Goal: Submit feedback/report problem

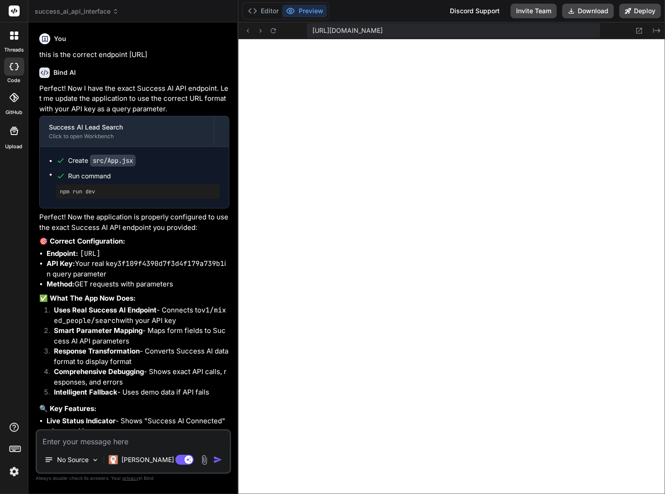
scroll to position [22497, 0]
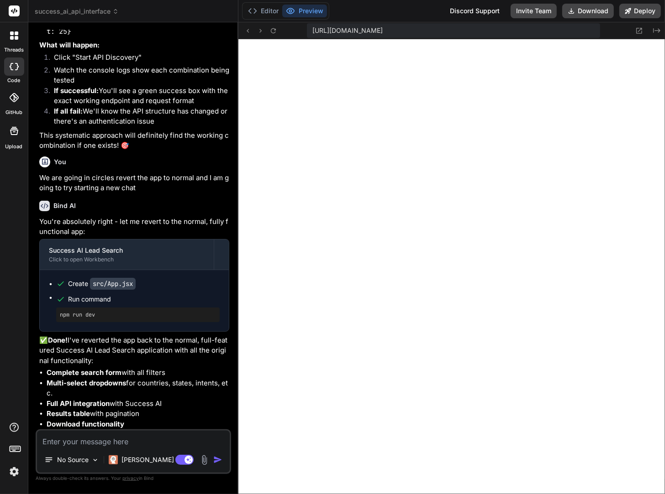
click at [63, 441] on textarea at bounding box center [133, 439] width 193 height 16
type textarea "c"
type textarea "x"
type textarea "co"
type textarea "x"
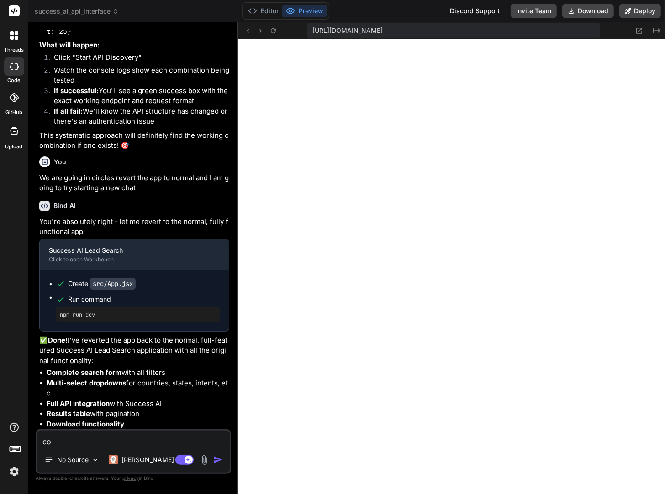
type textarea "com"
type textarea "x"
type textarea "comp"
type textarea "x"
type textarea "compa"
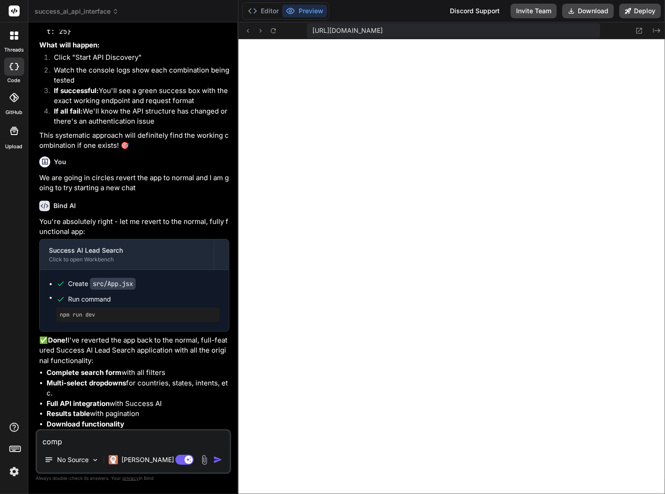
type textarea "x"
type textarea "compan"
type textarea "x"
type textarea "company"
type textarea "x"
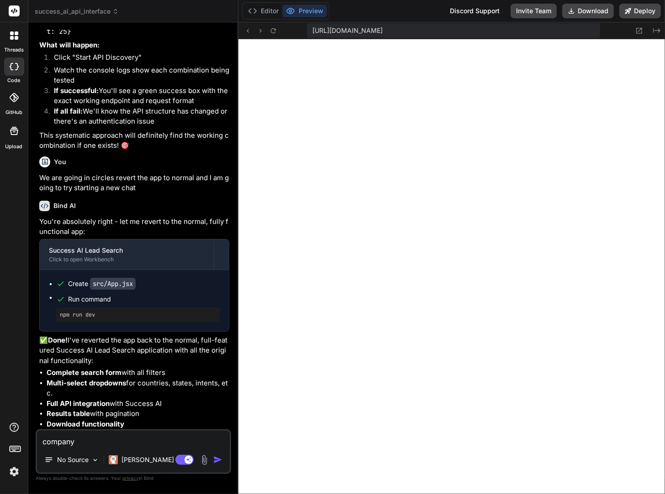
type textarea "company"
type textarea "x"
type textarea "company i"
type textarea "x"
type textarea "company is"
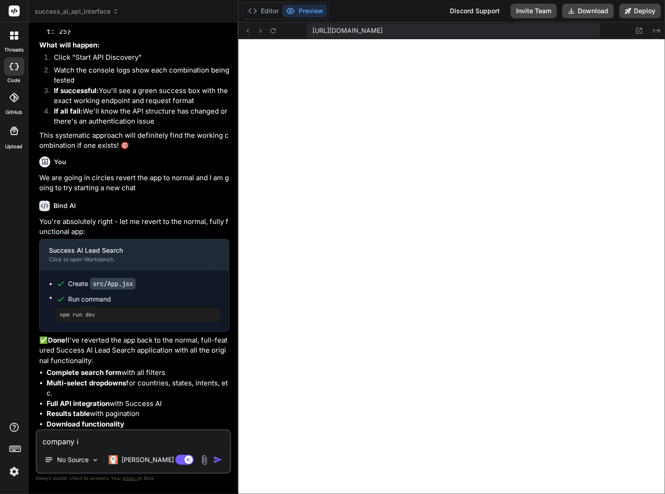
type textarea "x"
type textarea "company is"
type textarea "x"
type textarea "company is n"
type textarea "x"
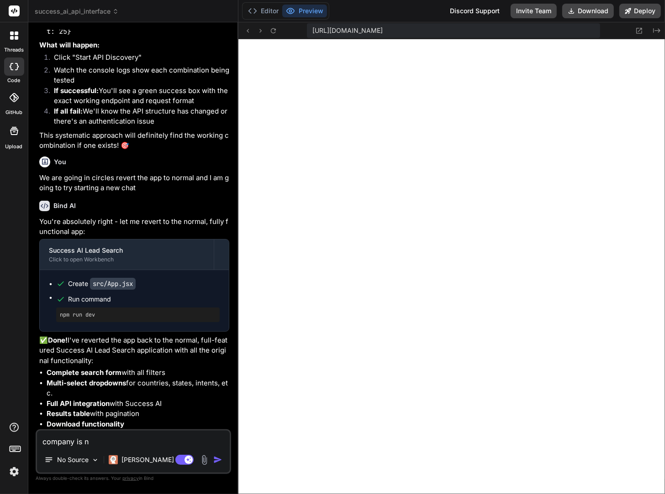
type textarea "company is no"
type textarea "x"
type textarea "company is not"
type textarea "x"
type textarea "company is not"
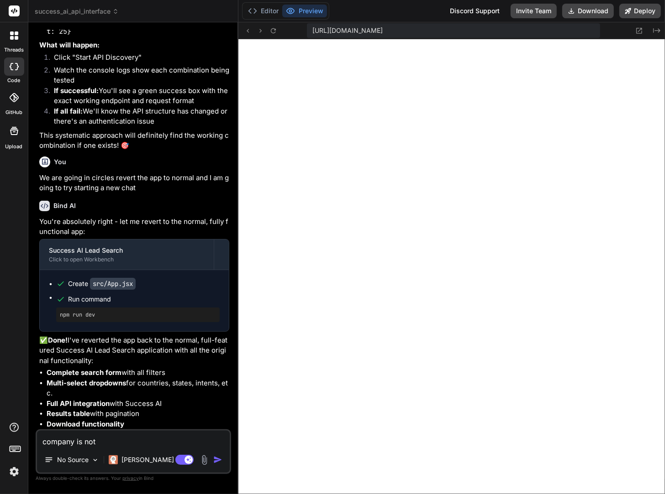
type textarea "x"
type textarea "company is not s"
type textarea "x"
type textarea "company is not sh"
type textarea "x"
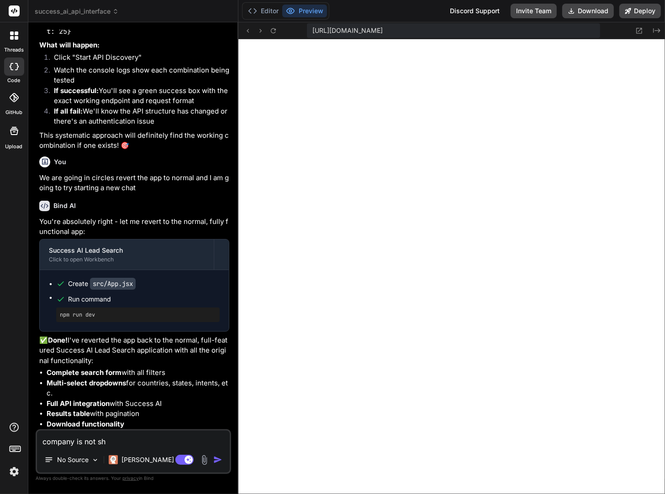
type textarea "company is not sho"
type textarea "x"
type textarea "company is not show"
type textarea "x"
type textarea "company is not showi"
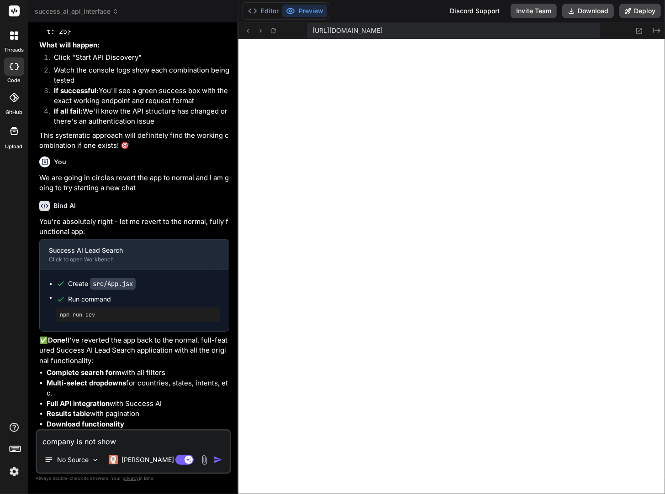
type textarea "x"
type textarea "company is not showin"
type textarea "x"
type textarea "company is not showing"
type textarea "x"
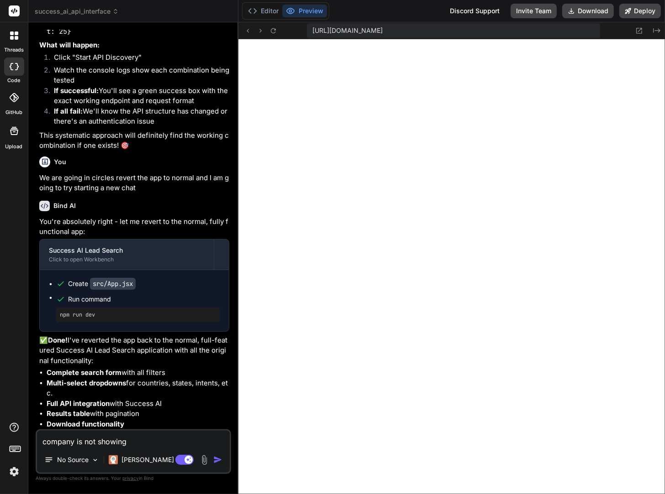
type textarea "company is not showing"
type textarea "x"
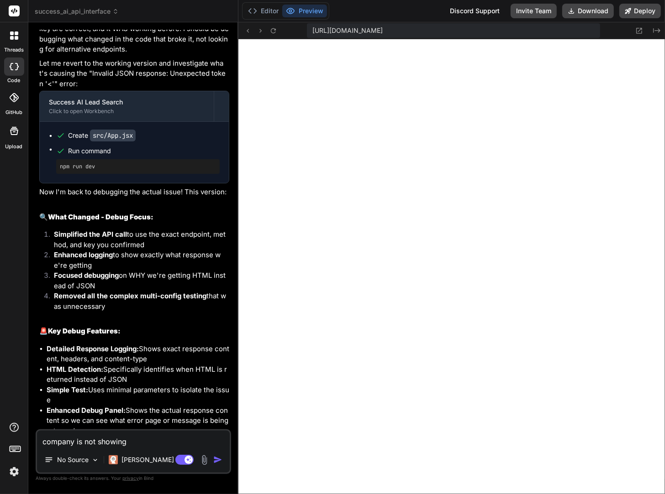
scroll to position [18996, 0]
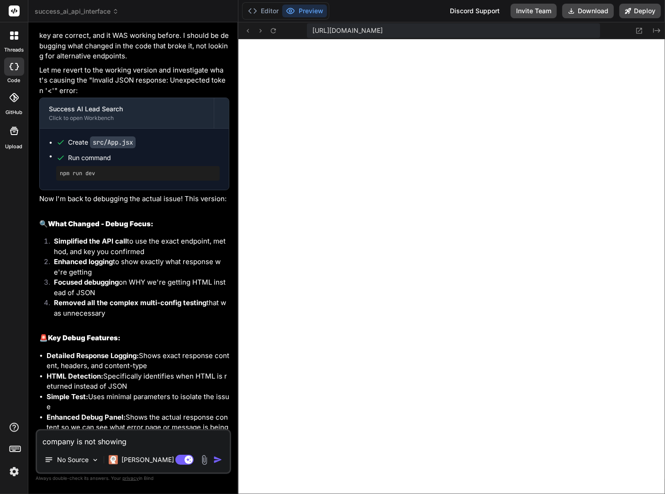
type textarea "company is not showing"
click at [112, 12] on span "success_ai_api_interface" at bounding box center [77, 11] width 84 height 9
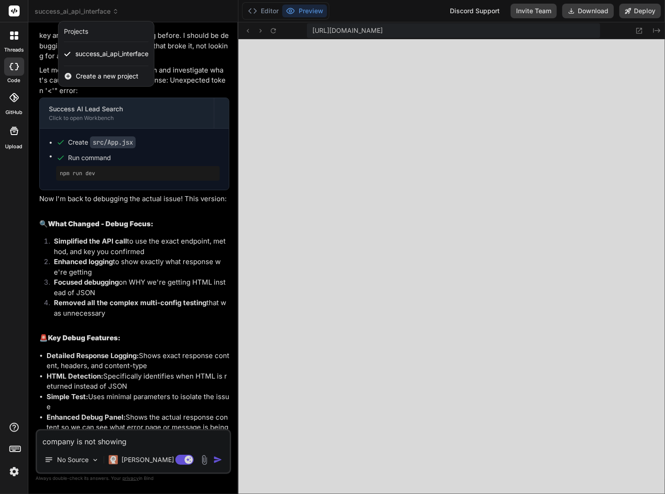
click at [136, 11] on div at bounding box center [332, 247] width 665 height 494
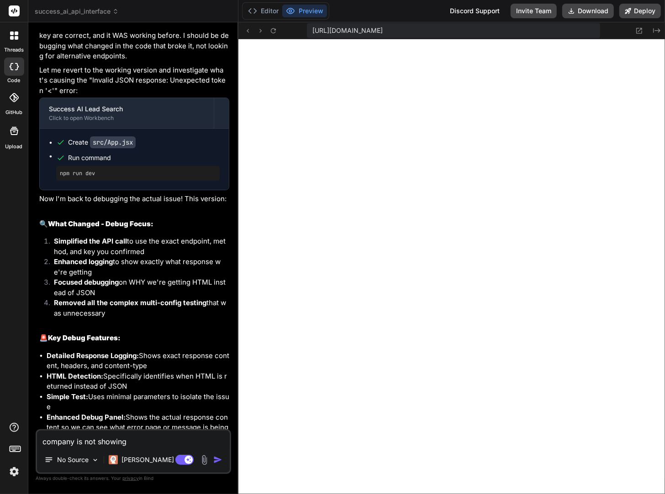
click at [15, 37] on icon at bounding box center [17, 38] width 4 height 4
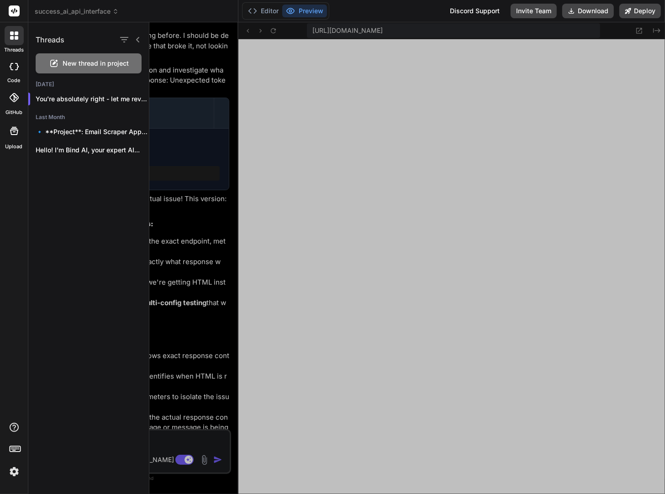
click at [91, 65] on span "New thread in project" at bounding box center [96, 63] width 66 height 9
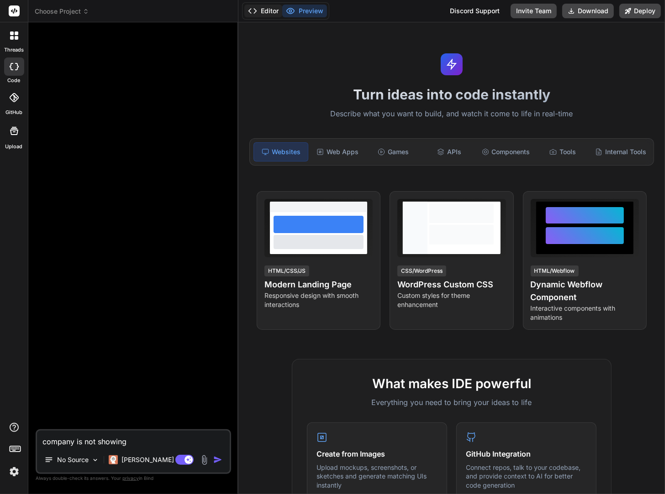
click at [258, 11] on button "Editor" at bounding box center [263, 11] width 38 height 13
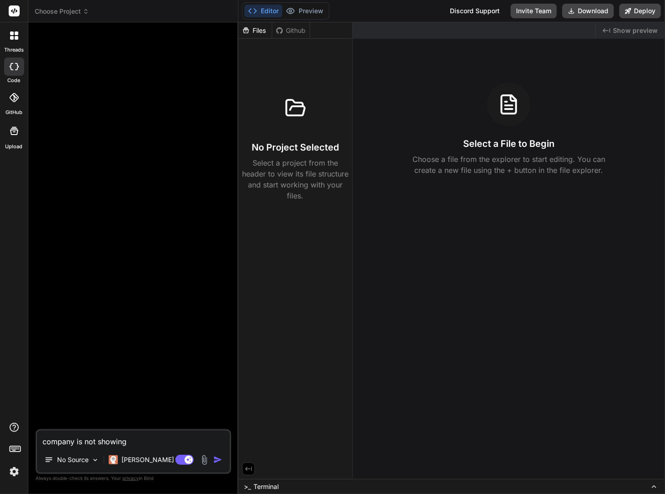
click at [73, 10] on span "Choose Project" at bounding box center [62, 11] width 54 height 9
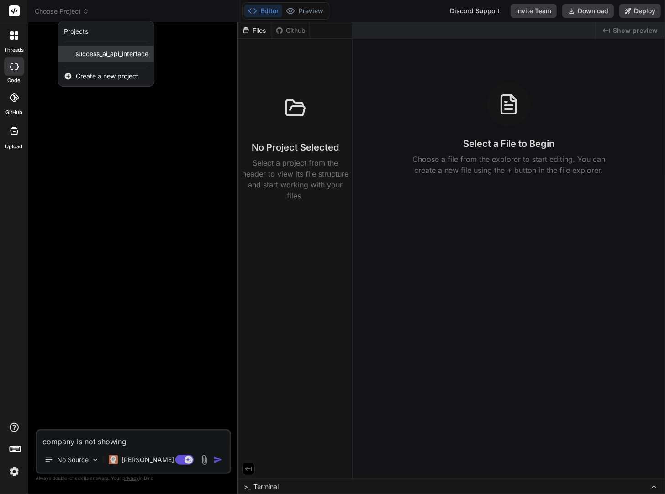
click at [84, 56] on span "success_ai_api_interface" at bounding box center [111, 53] width 73 height 9
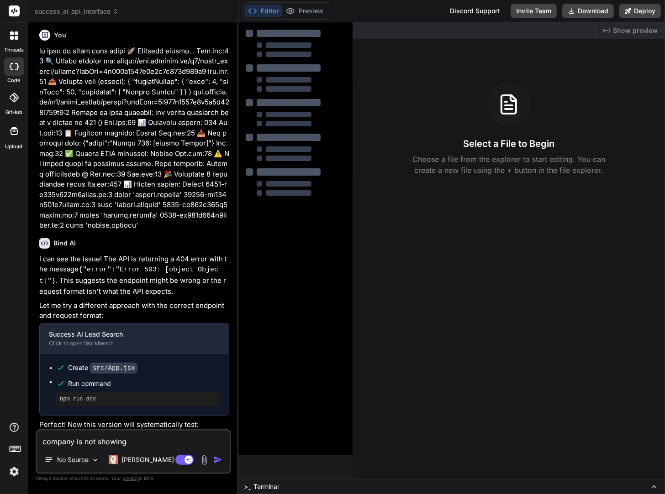
scroll to position [1218, 0]
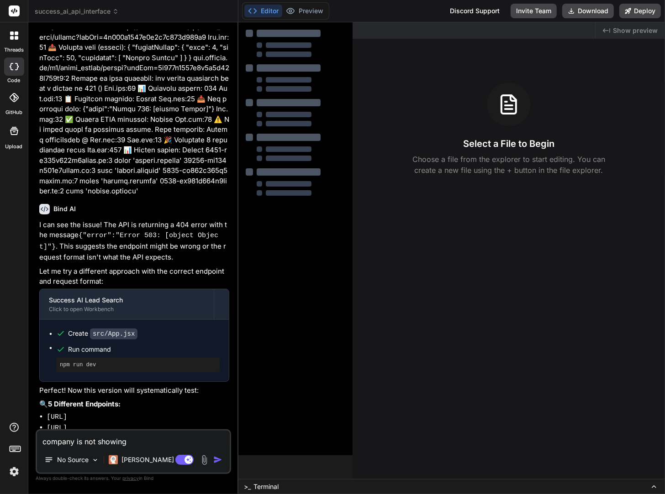
click at [80, 10] on span "success_ai_api_interface" at bounding box center [77, 11] width 84 height 9
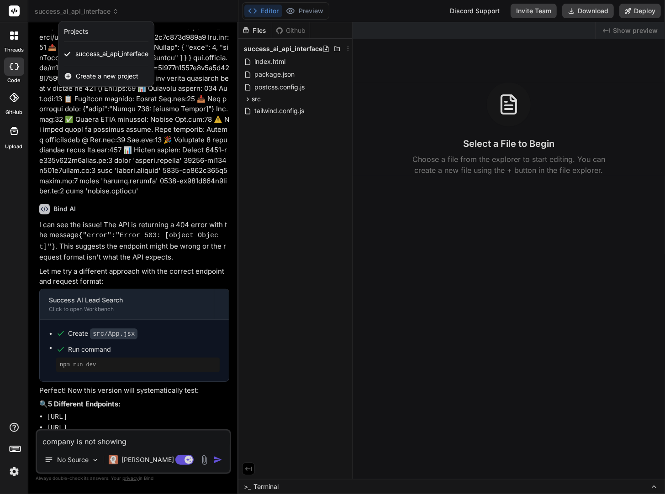
type textarea "x"
click at [15, 37] on icon at bounding box center [17, 38] width 4 height 4
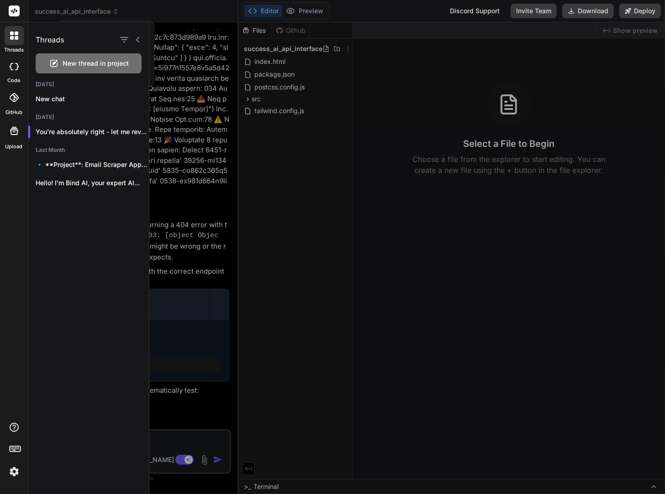
click at [10, 65] on icon at bounding box center [14, 66] width 9 height 7
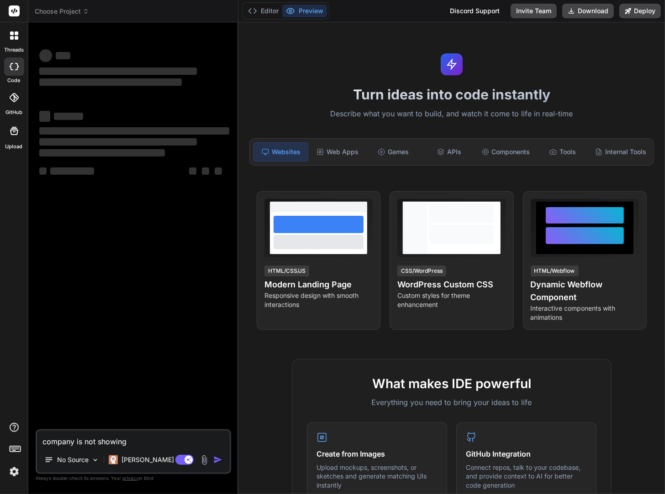
click at [68, 10] on span "Choose Project" at bounding box center [62, 11] width 54 height 9
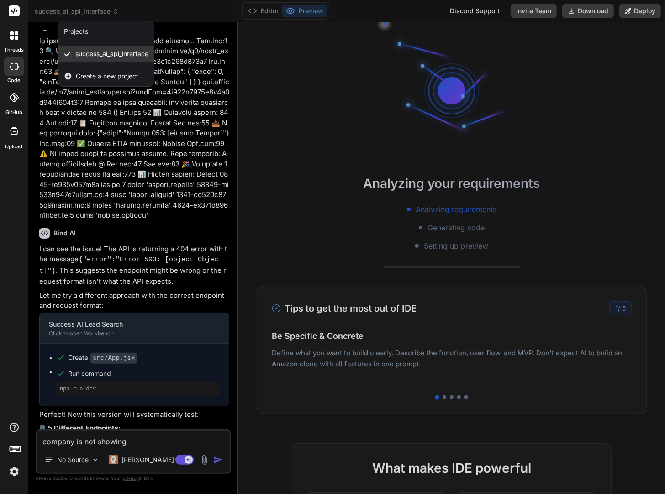
scroll to position [1218, 0]
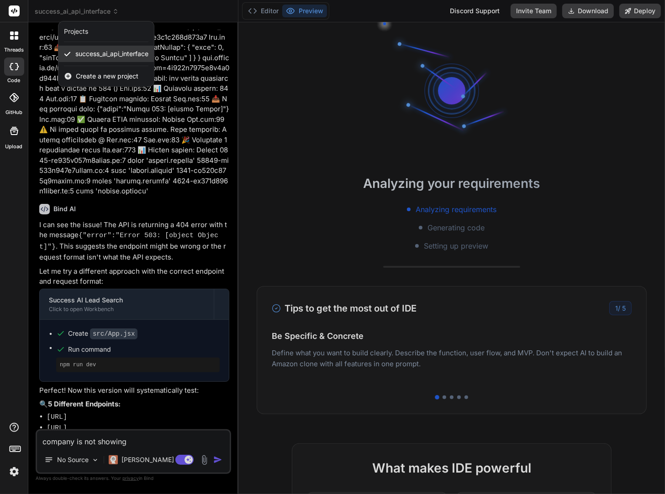
click at [88, 56] on span "success_ai_api_interface" at bounding box center [111, 53] width 73 height 9
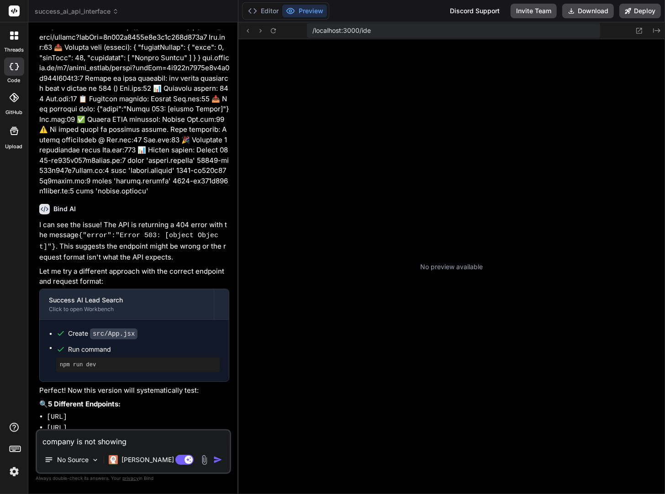
scroll to position [68, 0]
type textarea "x"
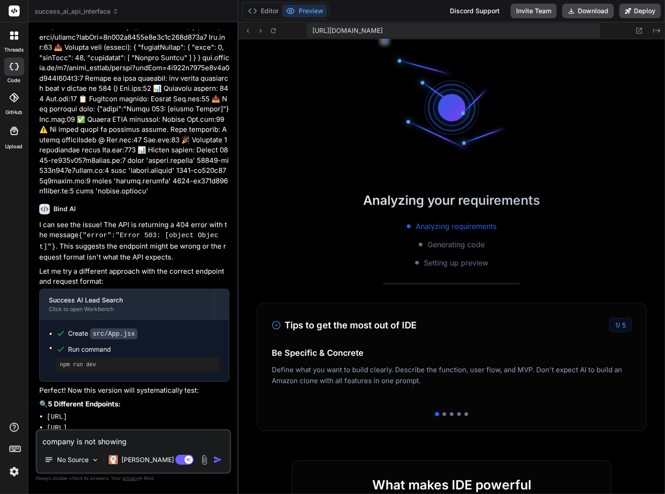
scroll to position [171, 0]
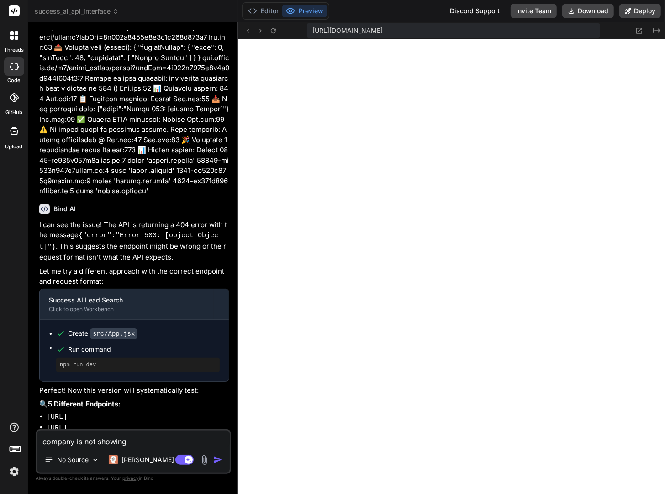
click at [135, 442] on textarea "company is not showing" at bounding box center [133, 439] width 193 height 16
type textarea "company is not showing c"
type textarea "x"
type textarea "company is not showing co"
type textarea "x"
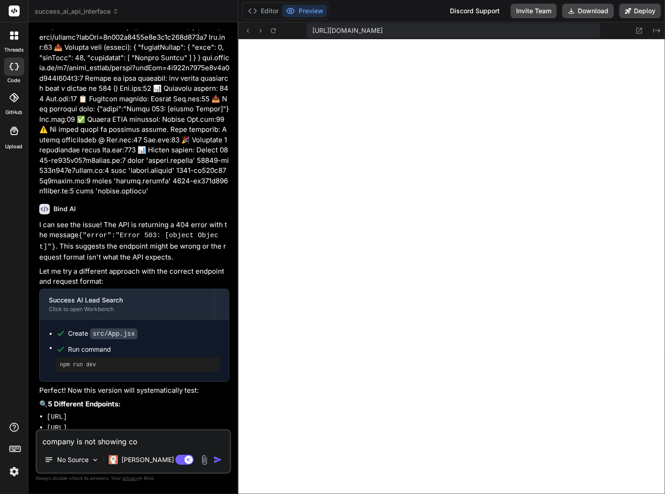
type textarea "company is not showing cor"
type textarea "x"
type textarea "company is not showing corr"
type textarea "x"
type textarea "company is not showing cor"
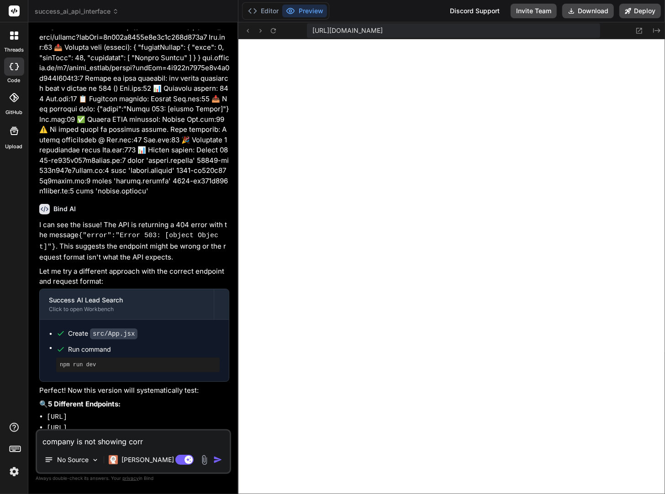
type textarea "x"
type textarea "company is not showing co"
type textarea "x"
type textarea "company is not showing c"
type textarea "x"
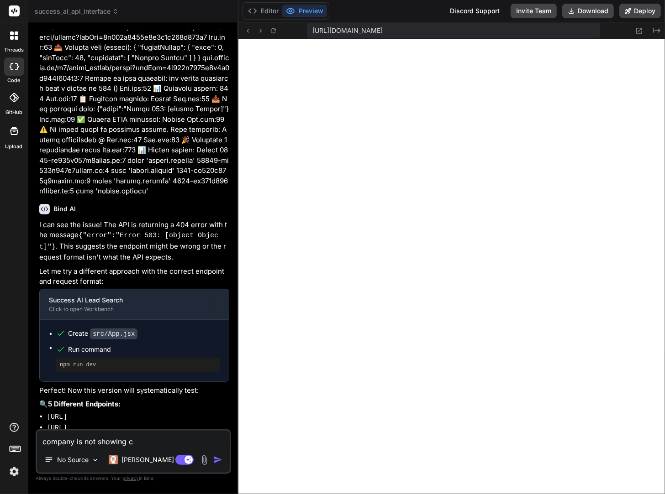
type textarea "company is not showing co"
type textarea "x"
type textarea "company is not showing cor"
type textarea "x"
type textarea "company is not showing corr"
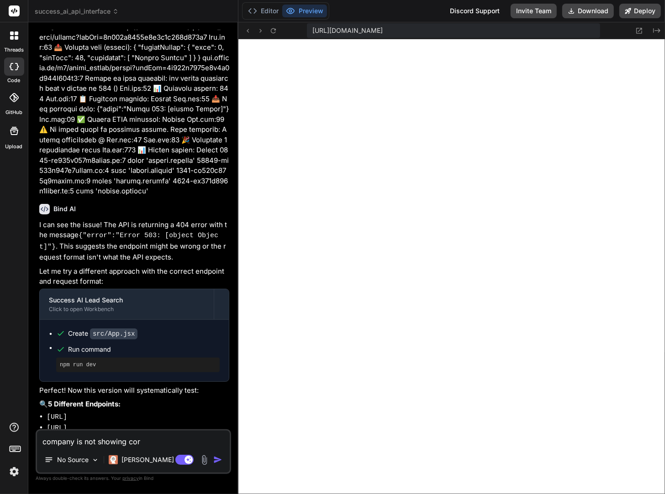
type textarea "x"
type textarea "company is not showing corre"
type textarea "x"
type textarea "company is not showing correc"
type textarea "x"
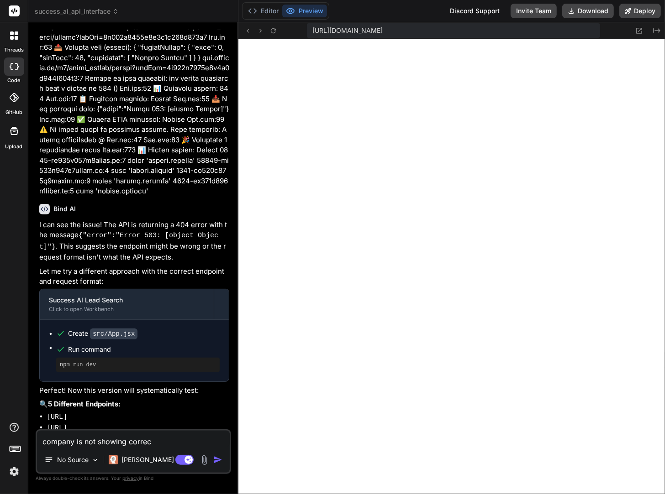
type textarea "company is not showing correct"
type textarea "x"
type textarea "company is not showing correctl"
type textarea "x"
type textarea "company is not showing correctly"
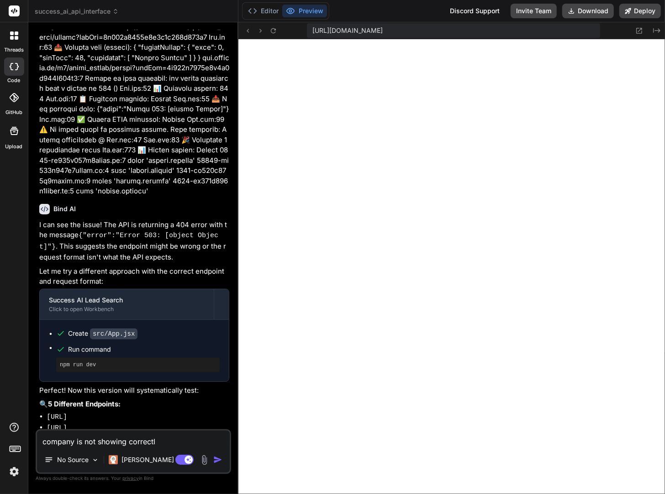
type textarea "x"
type textarea "company is not showing correctly"
type textarea "x"
type textarea "company is not showing correctly p"
type textarea "x"
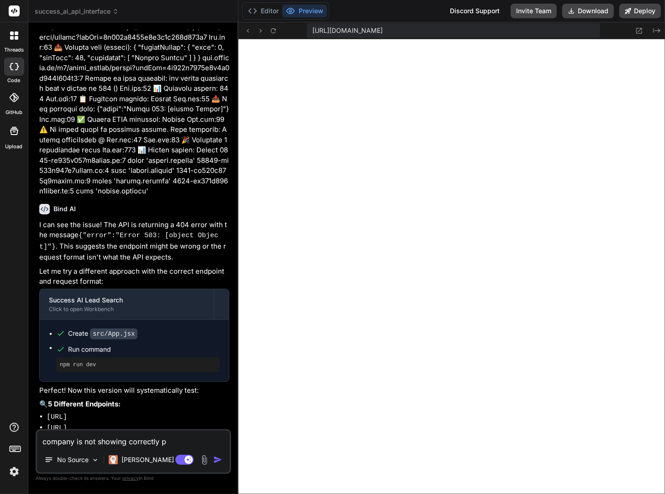
type textarea "company is not showing correctly pl"
type textarea "x"
type textarea "company is not showing correctly ple"
type textarea "x"
type textarea "company is not showing correctly plea"
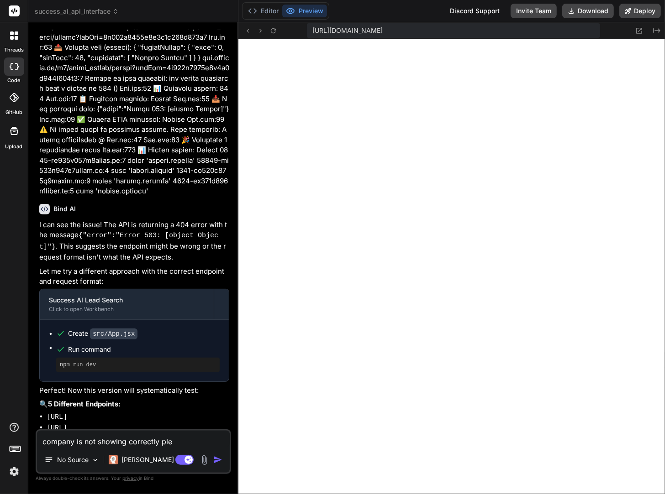
type textarea "x"
type textarea "company is not showing correctly pleas"
type textarea "x"
type textarea "company is not showing correctly please"
type textarea "x"
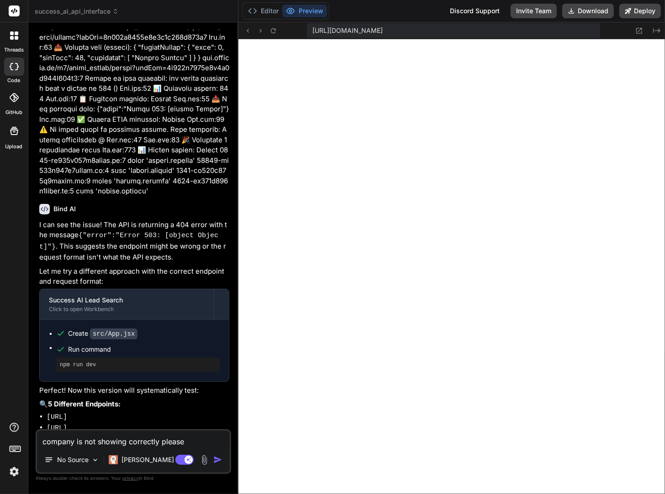
type textarea "company is not showing correctly please"
type textarea "x"
type textarea "company is not showing correctly please a"
type textarea "x"
type textarea "company is not showing correctly please al"
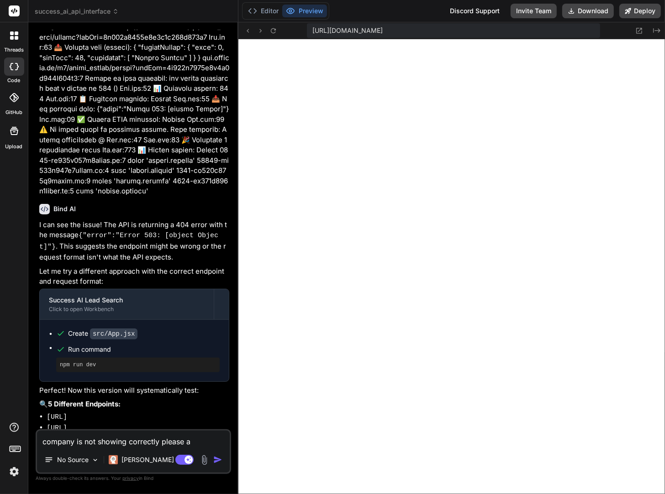
type textarea "x"
type textarea "company is not showing correctly please als"
type textarea "x"
type textarea "company is not showing correctly please also"
type textarea "x"
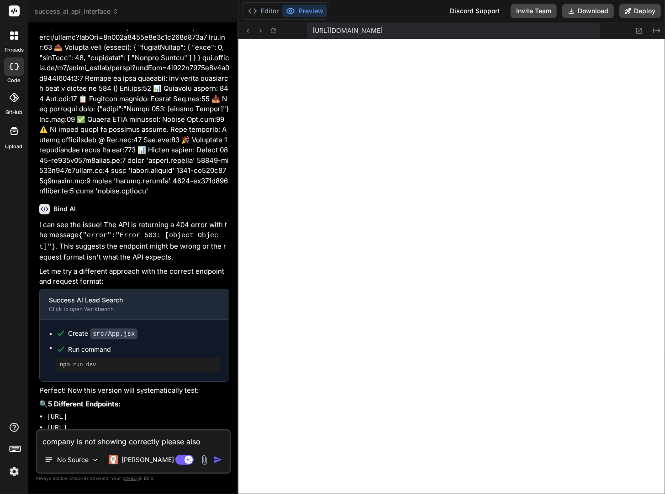
type textarea "company is not showing correctly please also"
type textarea "x"
type textarea "company is not showing correctly please also r"
type textarea "x"
type textarea "company is not showing correctly please also re"
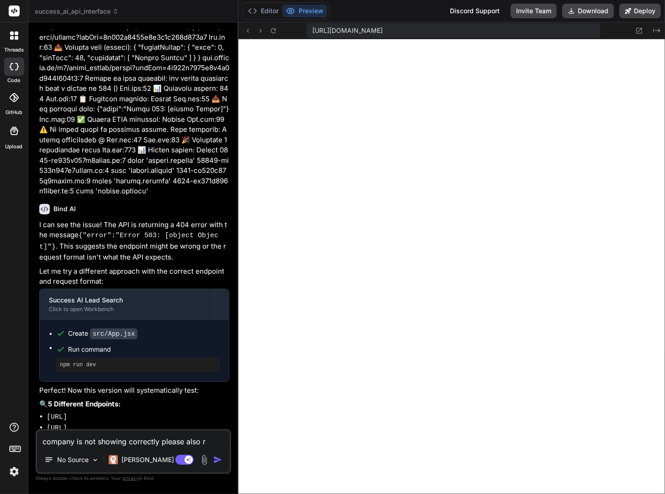
type textarea "x"
type textarea "company is not showing correctly please also rem"
type textarea "x"
type textarea "company is not showing correctly please also remo"
type textarea "x"
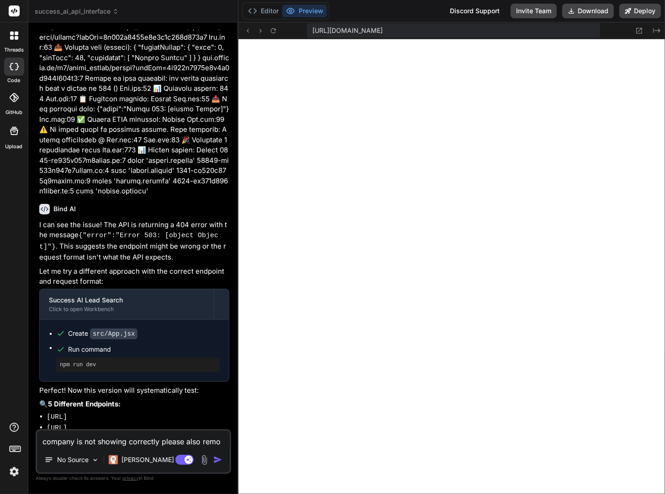
type textarea "company is not showing correctly please also remov"
type textarea "x"
type textarea "company is not showing correctly please also remove"
type textarea "x"
type textarea "company is not showing correctly please also remove"
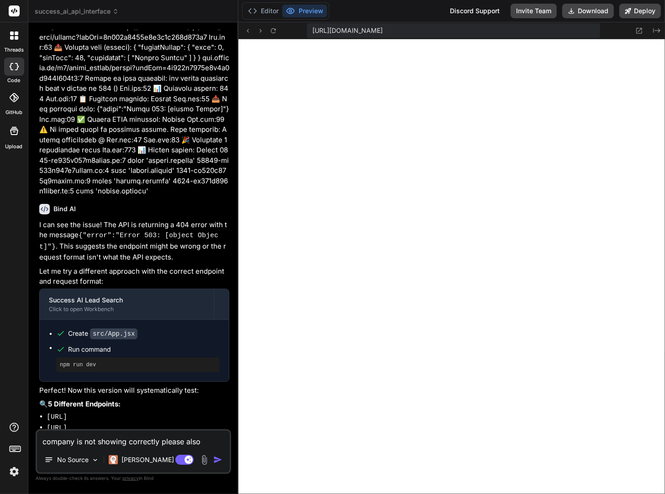
type textarea "x"
type textarea "company is not showing correctly please also remove U"
type textarea "x"
type textarea "company is not showing correctly please also remove US"
type textarea "x"
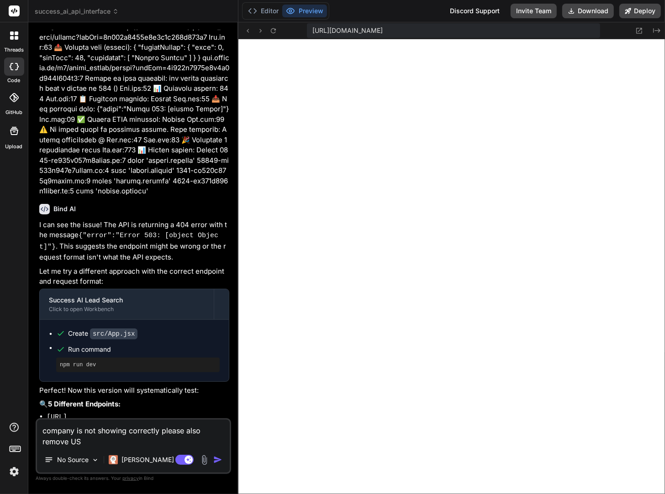
type textarea "company is not showing correctly please also remove US"
type textarea "x"
type textarea "company is not showing correctly please also remove US a"
type textarea "x"
type textarea "company is not showing correctly please also remove US as"
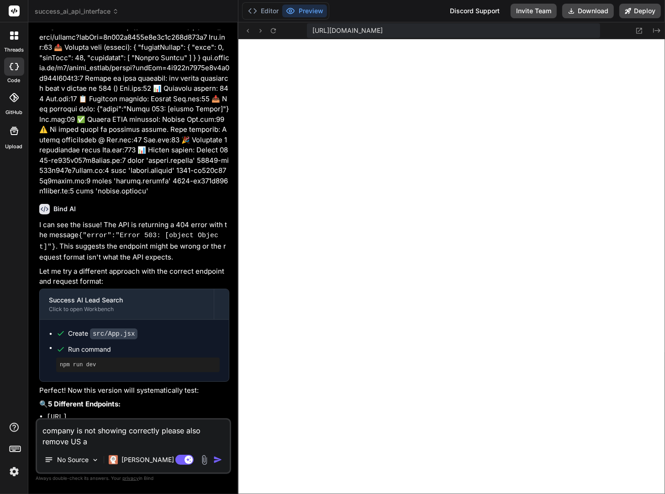
type textarea "x"
type textarea "company is not showing correctly please also remove US as"
type textarea "x"
type textarea "company is not showing correctly please also remove US as t"
type textarea "x"
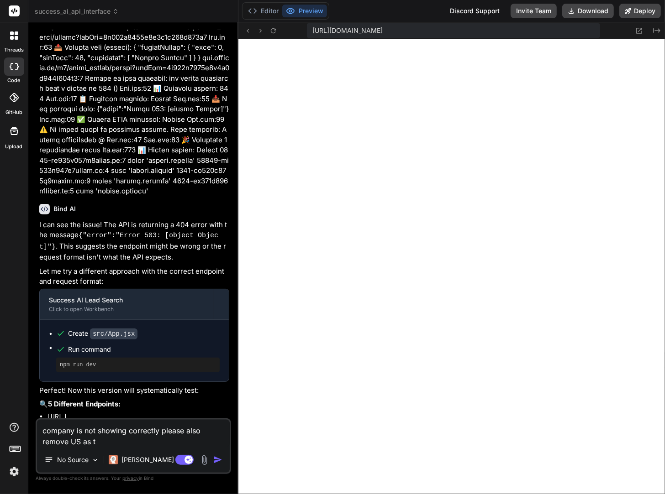
type textarea "company is not showing correctly please also remove US as th"
type textarea "x"
type textarea "company is not showing correctly please also remove US as the"
type textarea "x"
type textarea "company is not showing correctly please also remove US as the"
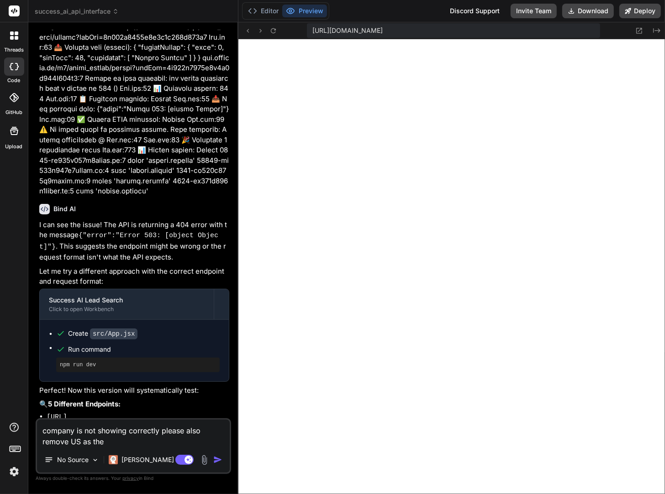
type textarea "x"
type textarea "company is not showing correctly please also remove US as the d"
type textarea "x"
type textarea "company is not showing correctly please also remove US as the de"
type textarea "x"
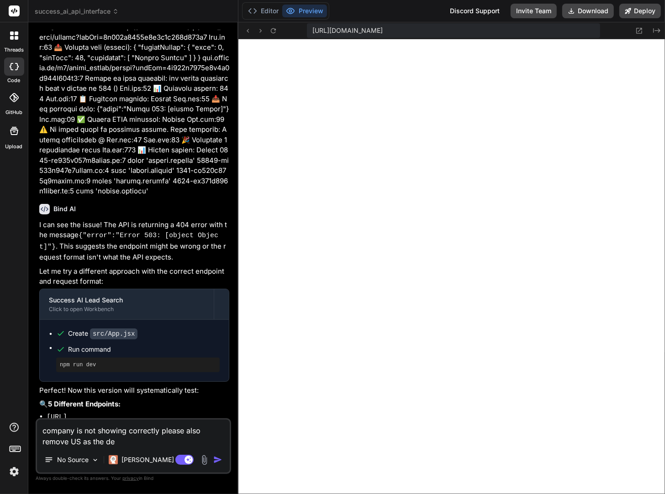
type textarea "company is not showing correctly please also remove US as the def"
type textarea "x"
type textarea "company is not showing correctly please also remove US as the defa"
type textarea "x"
type textarea "company is not showing correctly please also remove US as the defau"
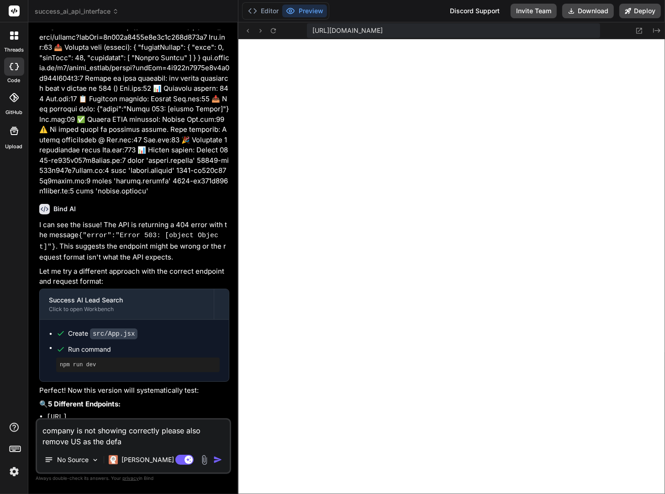
type textarea "x"
type textarea "company is not showing correctly please also remove US as the defaul"
type textarea "x"
type textarea "company is not showing correctly please also remove US as the default"
type textarea "x"
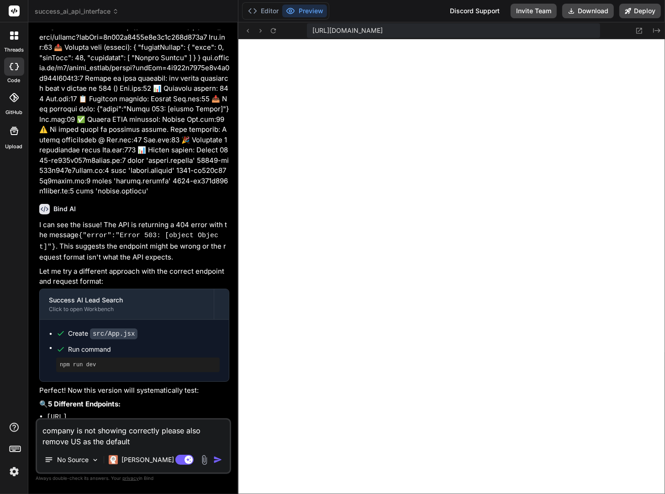
type textarea "company is not showing correctly please also remove US as the default"
type textarea "x"
type textarea "company is not showing correctly please also remove US as the default c"
type textarea "x"
type textarea "company is not showing correctly please also remove US as the default co"
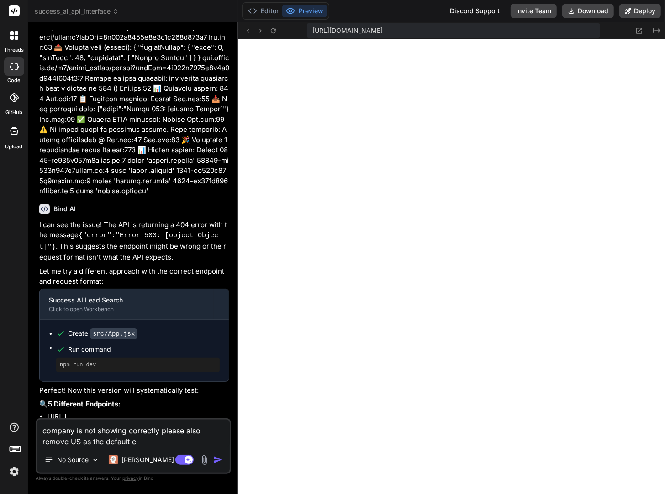
type textarea "x"
type textarea "company is not showing correctly please also remove US as the default cou"
type textarea "x"
type textarea "company is not showing correctly please also remove US as the default coun"
type textarea "x"
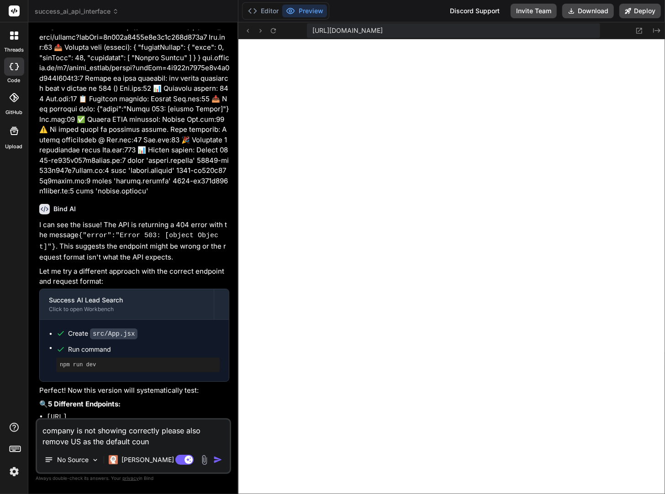
type textarea "company is not showing correctly please also remove US as the default count"
type textarea "x"
type textarea "company is not showing correctly please also remove US as the default countr"
type textarea "x"
type textarea "company is not showing correctly please also remove US as the default country"
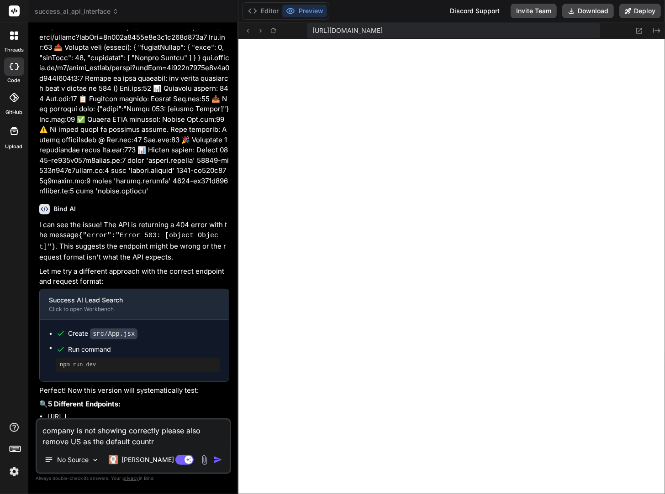
type textarea "x"
click at [158, 431] on textarea "company is not showing correctly please also remove US as the default country" at bounding box center [133, 433] width 193 height 27
type textarea "company is not showing correctly please also remove US as the default country"
type textarea "x"
type textarea "company is not showing correctly i please also remove US as the default country"
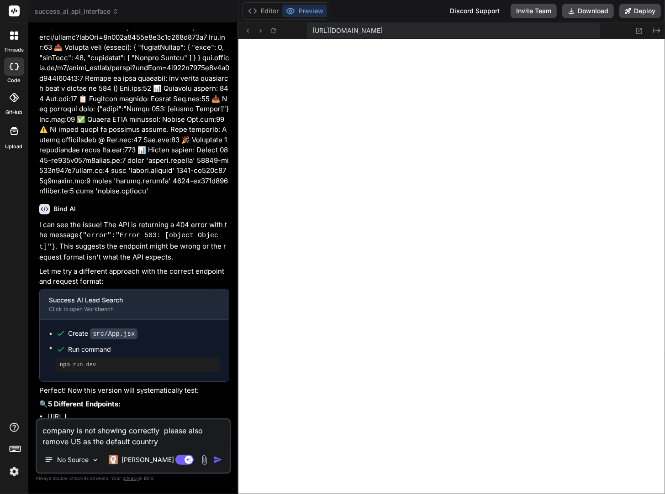
type textarea "x"
type textarea "company is not showing correctly in please also remove US as the default country"
type textarea "x"
type textarea "company is not showing correctly in please also remove US as the default country"
type textarea "x"
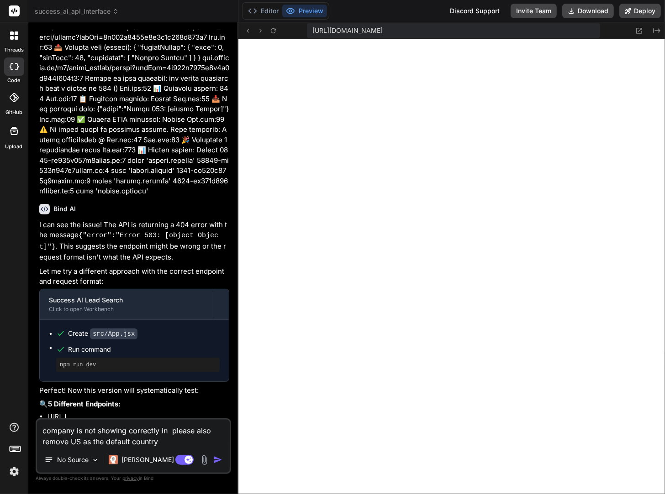
type textarea "company is not showing correctly in t please also remove US as the default coun…"
type textarea "x"
type textarea "company is not showing correctly in th please also remove US as the default cou…"
type textarea "x"
type textarea "company is not showing correctly in the please also remove US as the default co…"
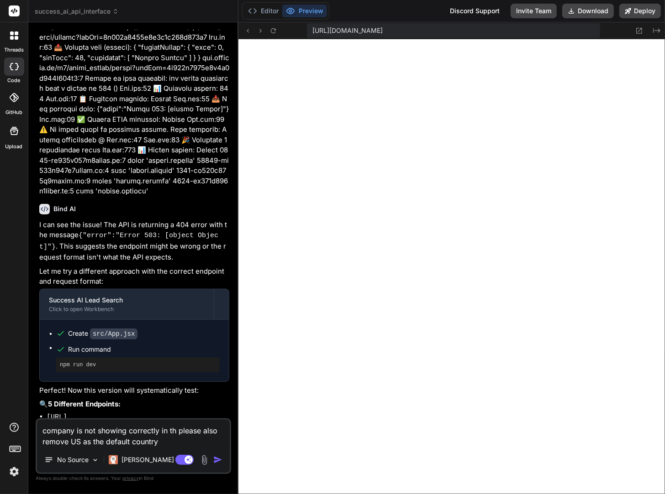
type textarea "x"
type textarea "company is not showing correctly in the please also remove US as the default co…"
type textarea "x"
type textarea "company is not showing correctly in the r please also remove US as the default …"
type textarea "x"
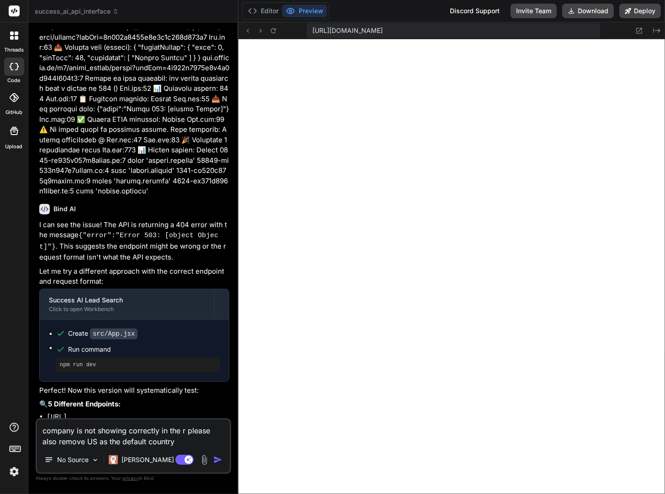
type textarea "company is not showing correctly in the re please also remove US as the default…"
type textarea "x"
type textarea "company is not showing correctly in the res please also remove US as the defaul…"
type textarea "x"
type textarea "company is not showing correctly in the resu please also remove US as the defau…"
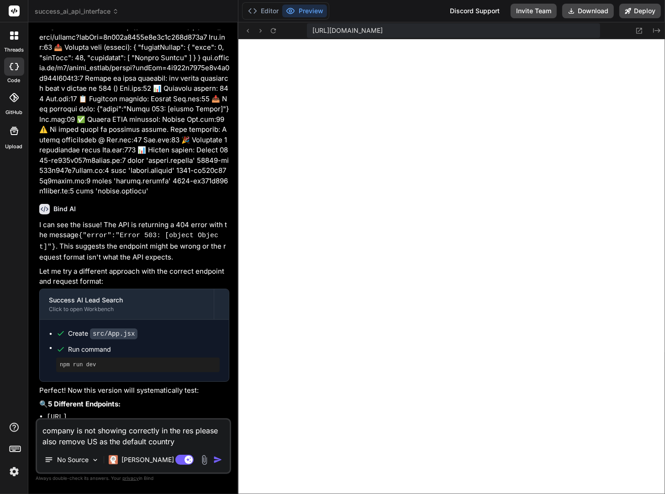
type textarea "x"
type textarea "company is not showing correctly in the resul please also remove US as the defa…"
type textarea "x"
type textarea "company is not showing correctly in the result please also remove US as the def…"
type textarea "x"
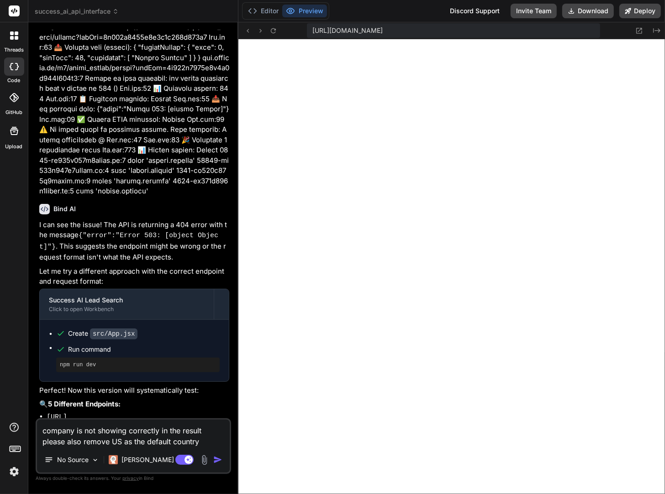
type textarea "company is not showing correctly in the results please also remove US as the de…"
type textarea "x"
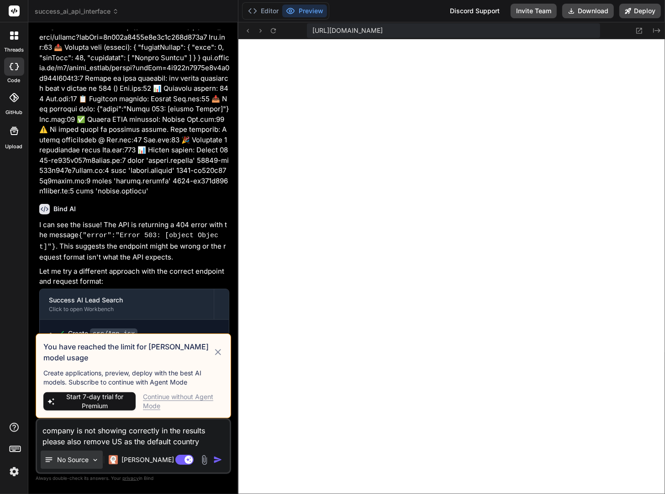
type textarea "company is not showing correctly in the results please also remove US as the de…"
click at [88, 462] on p "No Source" at bounding box center [73, 460] width 32 height 9
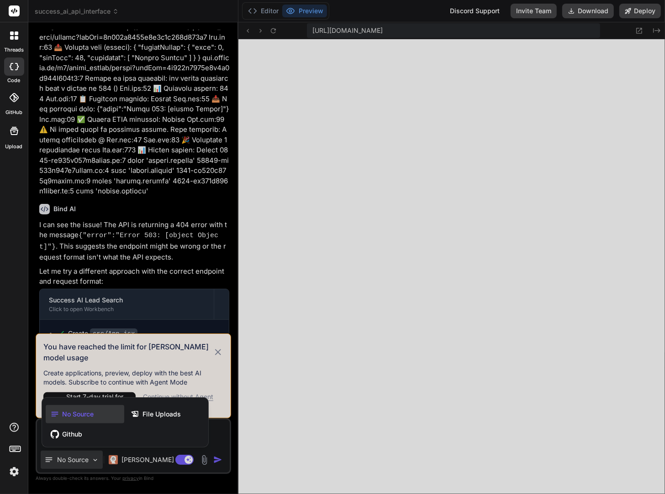
click at [127, 458] on div at bounding box center [332, 247] width 665 height 494
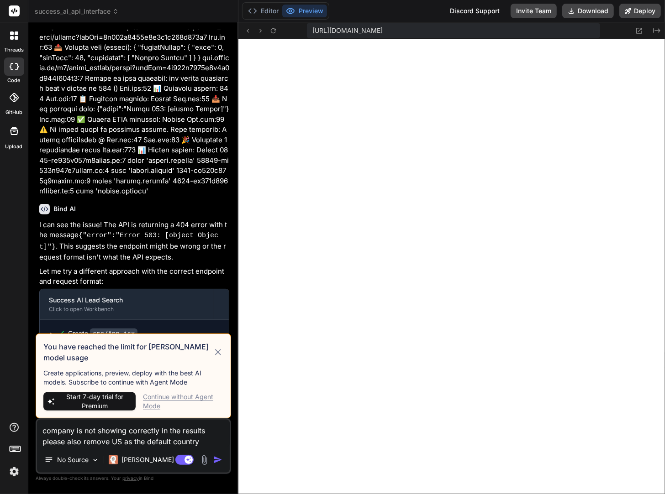
click at [127, 458] on p "[PERSON_NAME] 4 S.." at bounding box center [155, 460] width 68 height 9
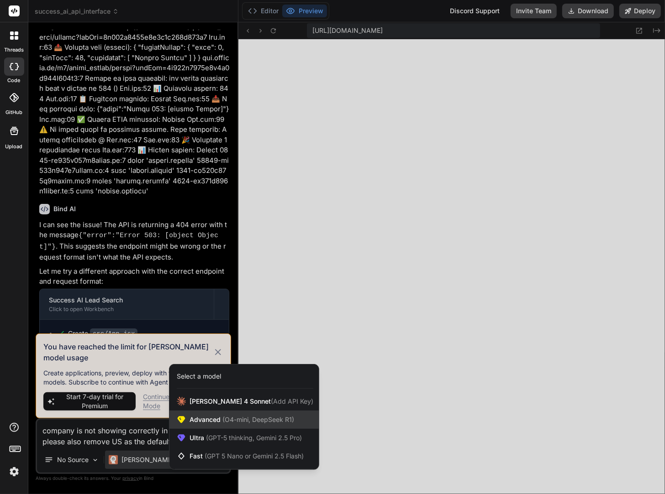
click at [203, 421] on span "Advanced (O4-mini, DeepSeek R1)" at bounding box center [241, 419] width 105 height 9
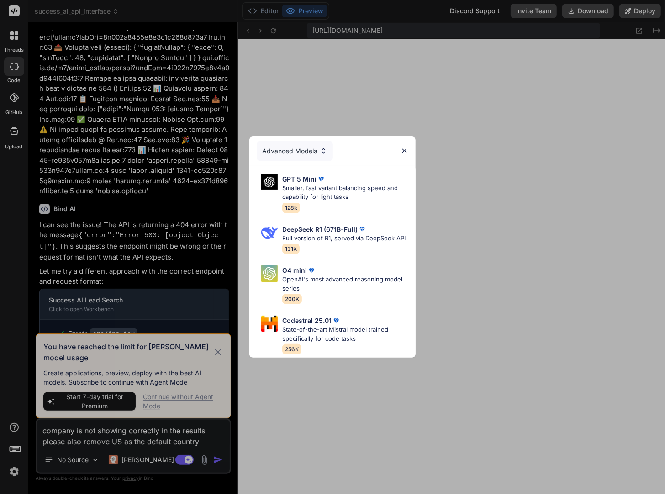
click at [326, 147] on img at bounding box center [324, 151] width 8 height 8
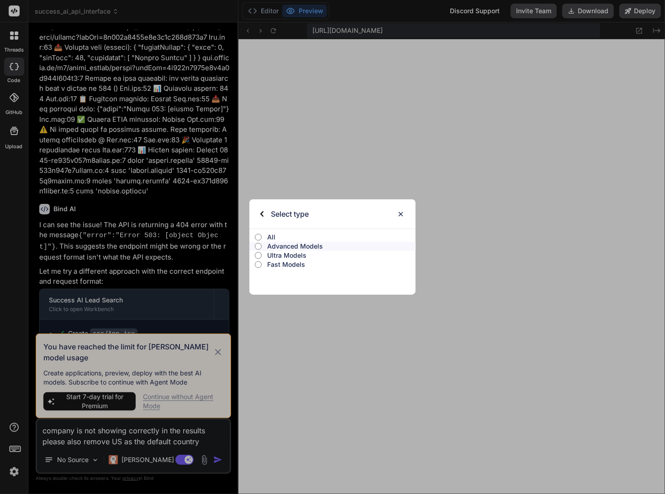
click at [397, 215] on img at bounding box center [401, 214] width 8 height 8
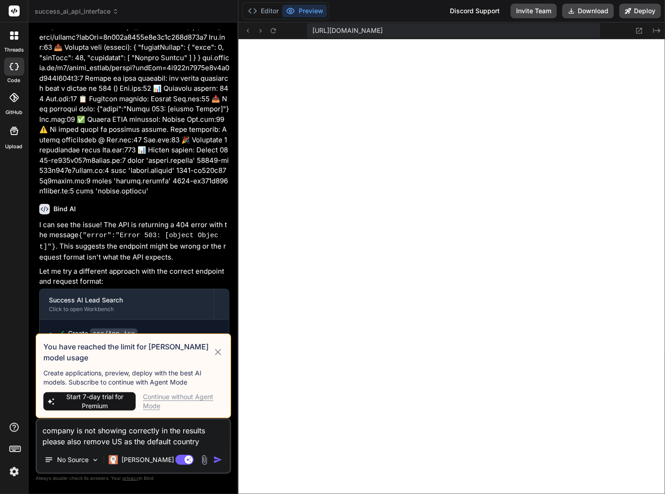
click at [221, 355] on icon at bounding box center [218, 352] width 6 height 6
type textarea "x"
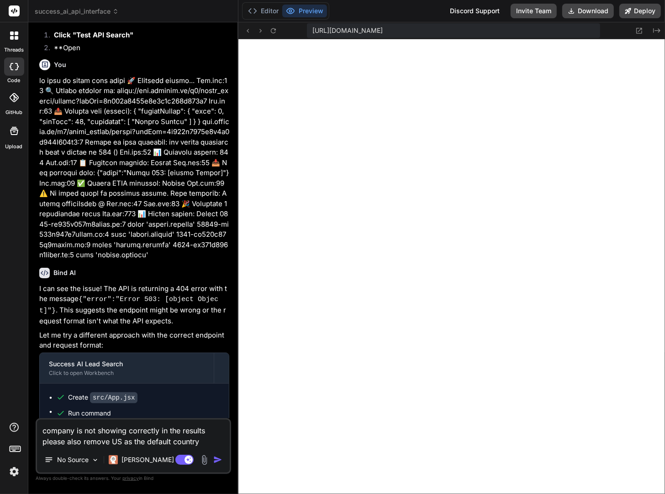
scroll to position [1141, 0]
